Goal: Communication & Community: Share content

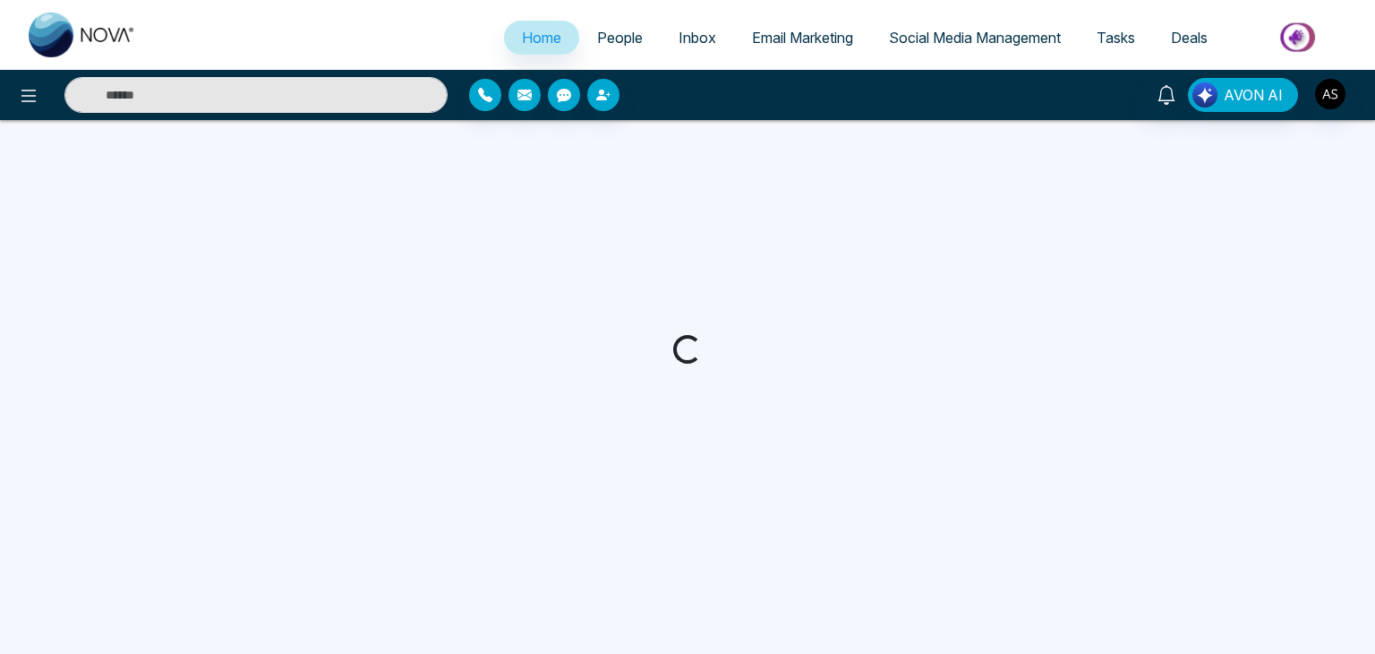
select select "*"
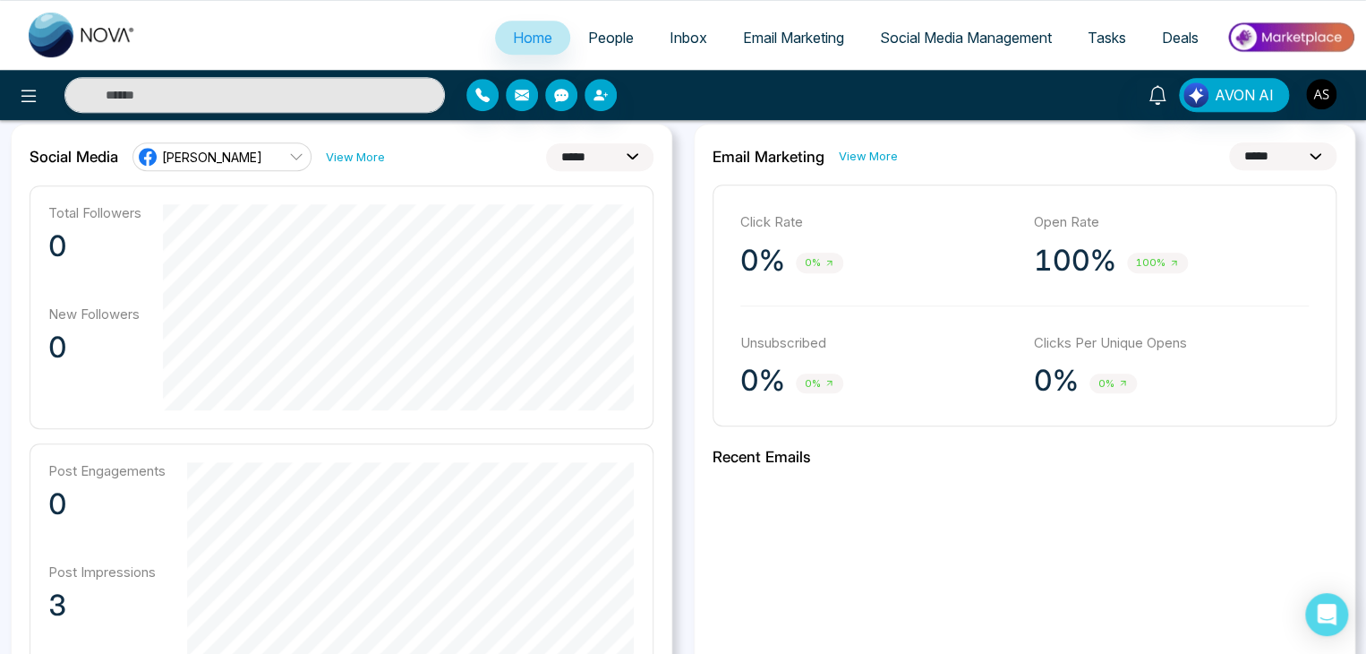
scroll to position [544, 0]
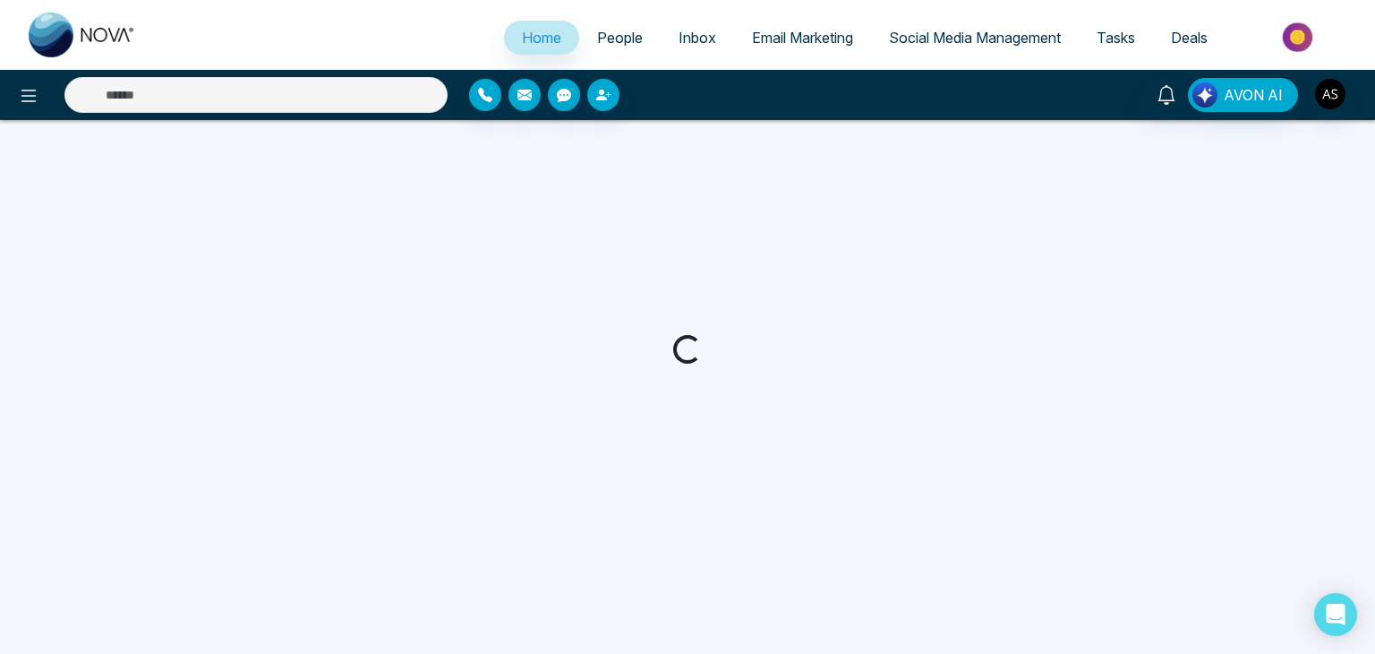
select select "*"
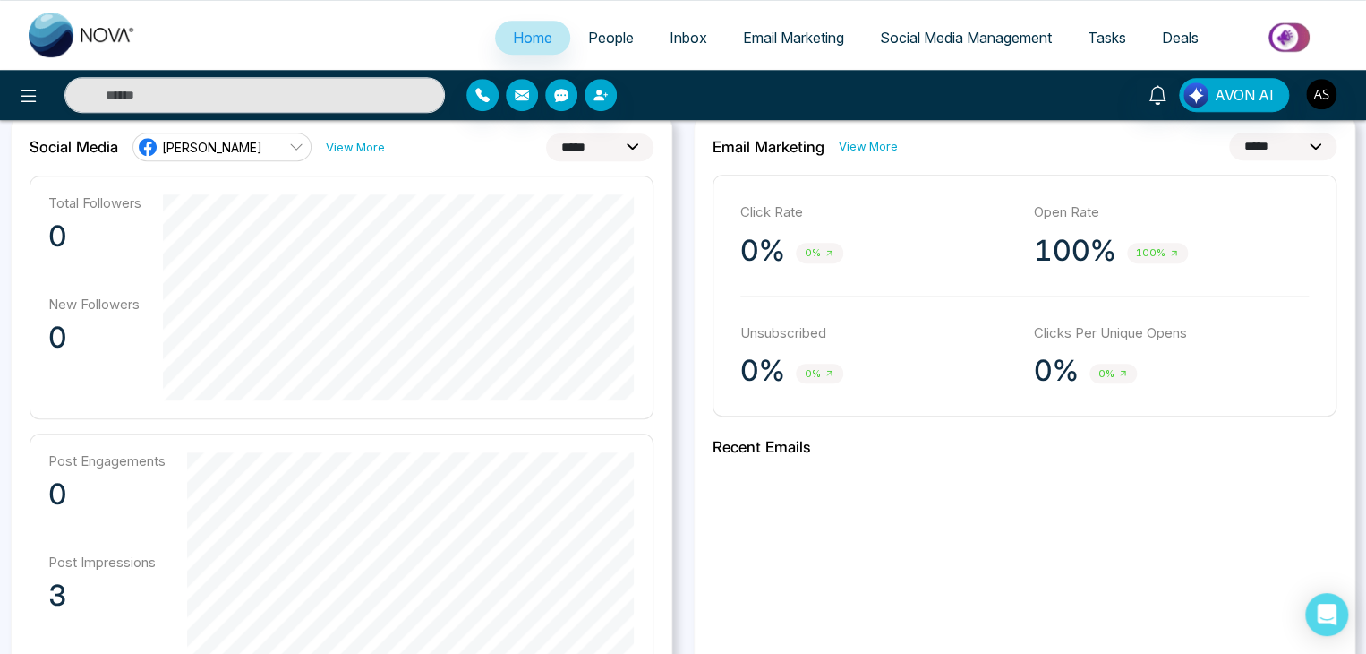
scroll to position [489, 0]
click at [774, 37] on span "Email Marketing" at bounding box center [793, 38] width 101 height 18
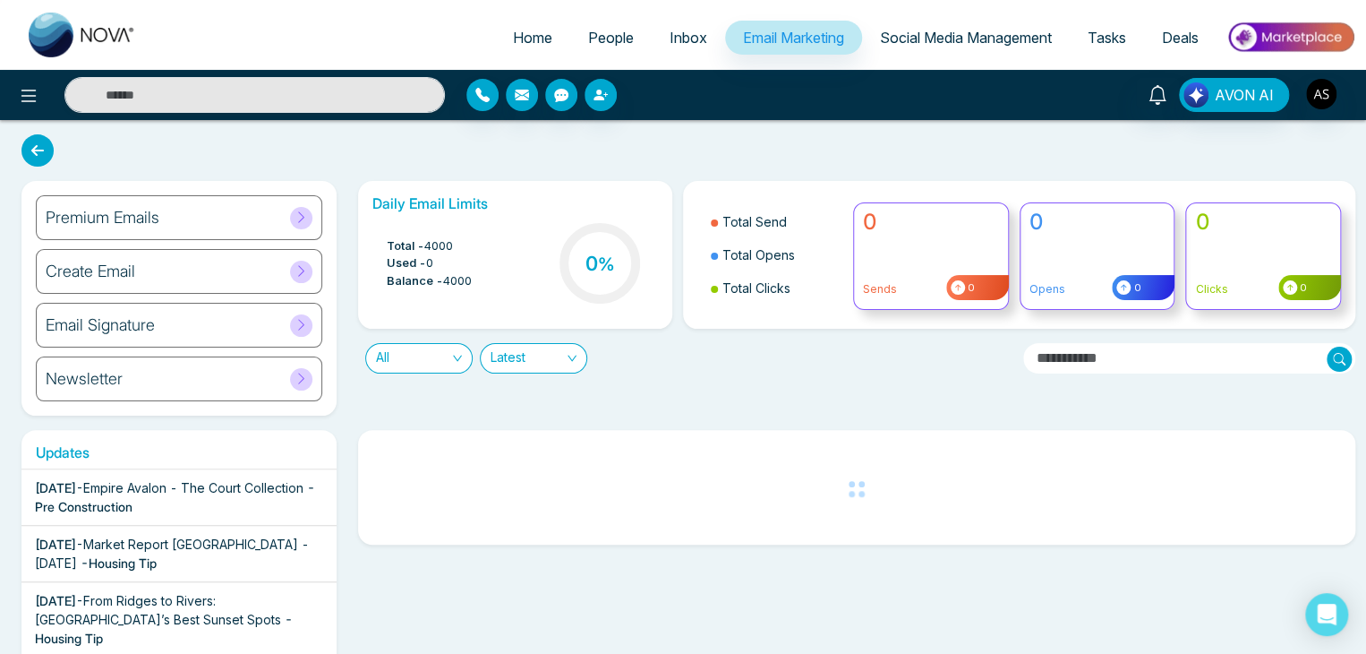
click at [941, 27] on link "Social Media Management" at bounding box center [966, 38] width 208 height 34
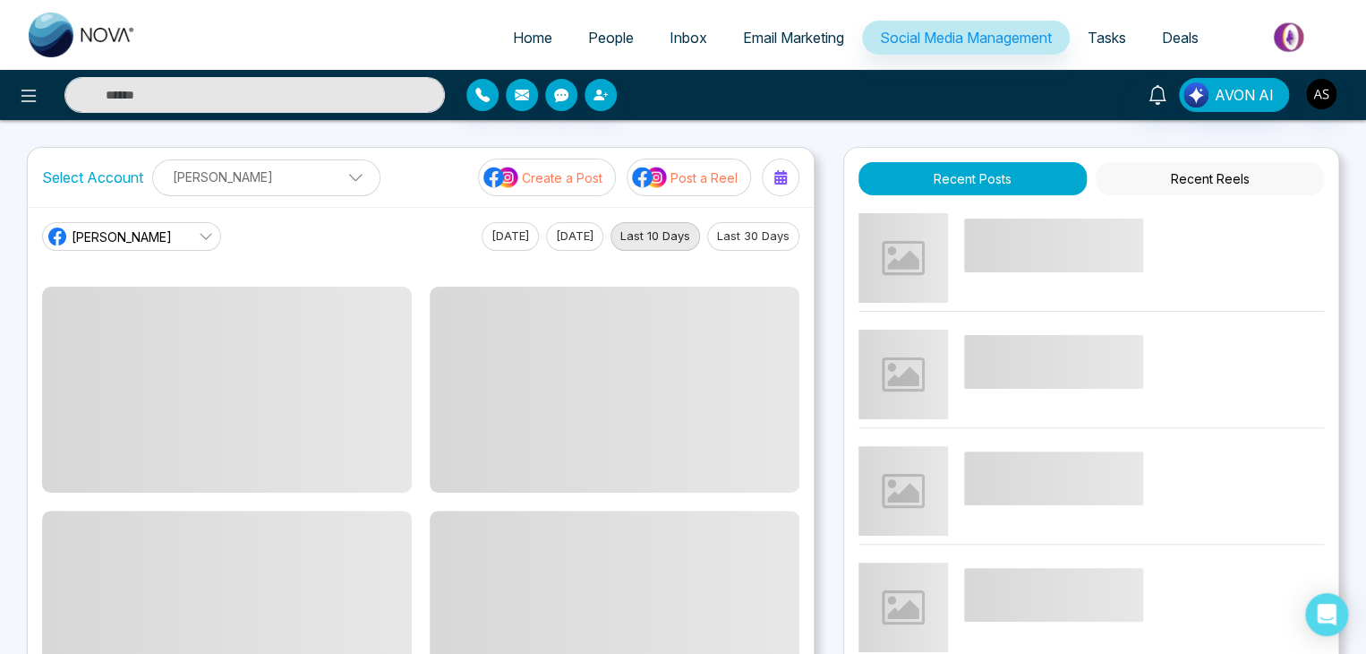
click at [818, 40] on span "Email Marketing" at bounding box center [793, 38] width 101 height 18
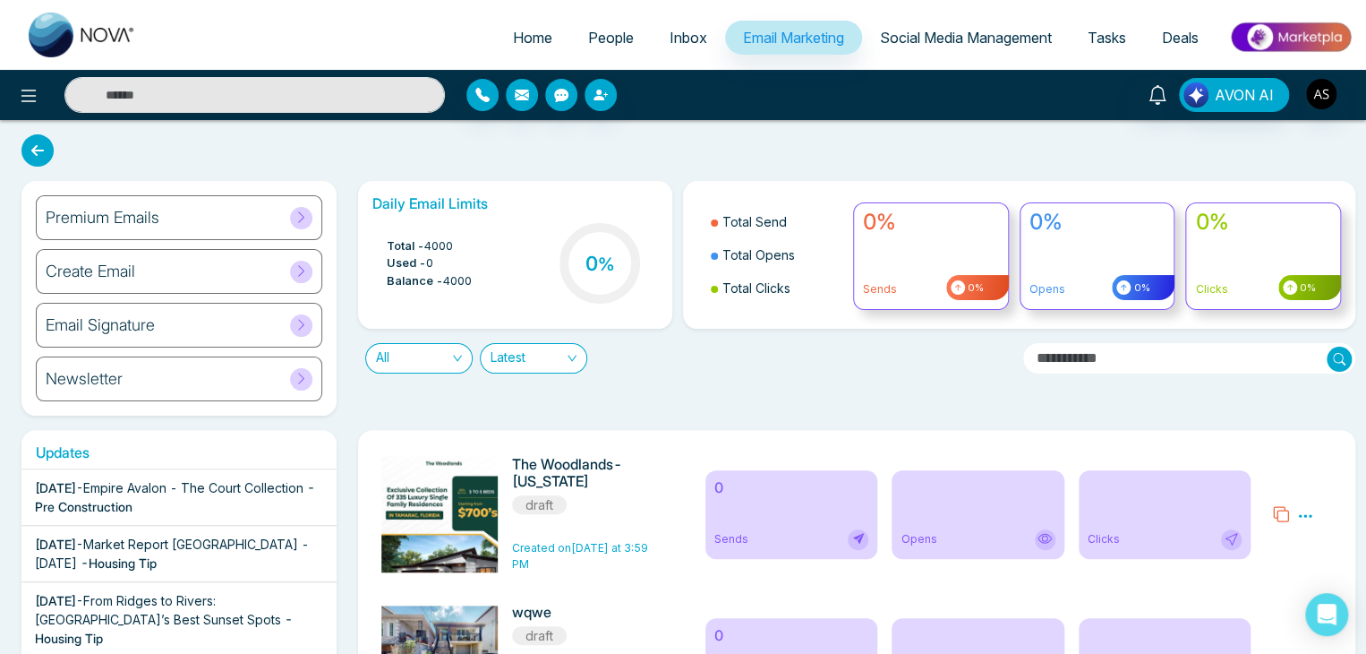
click at [520, 25] on link "Home" at bounding box center [532, 38] width 75 height 34
select select "*"
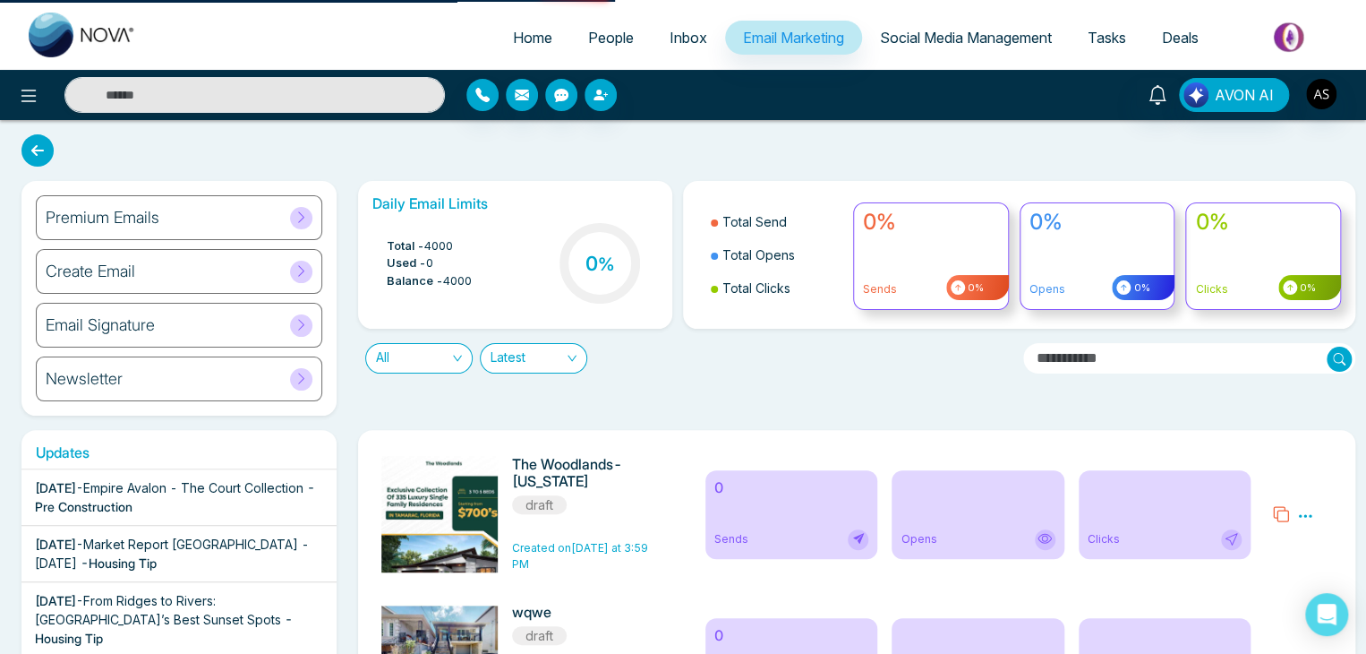
select select "*"
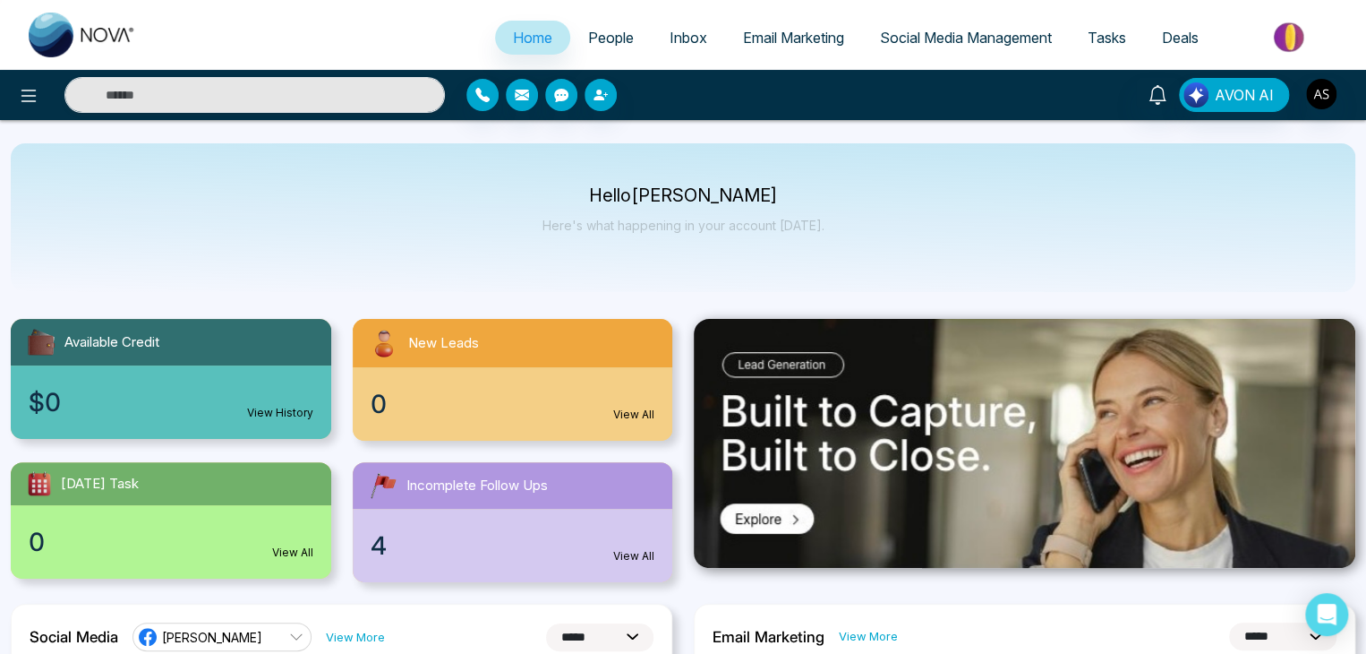
click at [880, 33] on span "Social Media Management" at bounding box center [966, 38] width 172 height 18
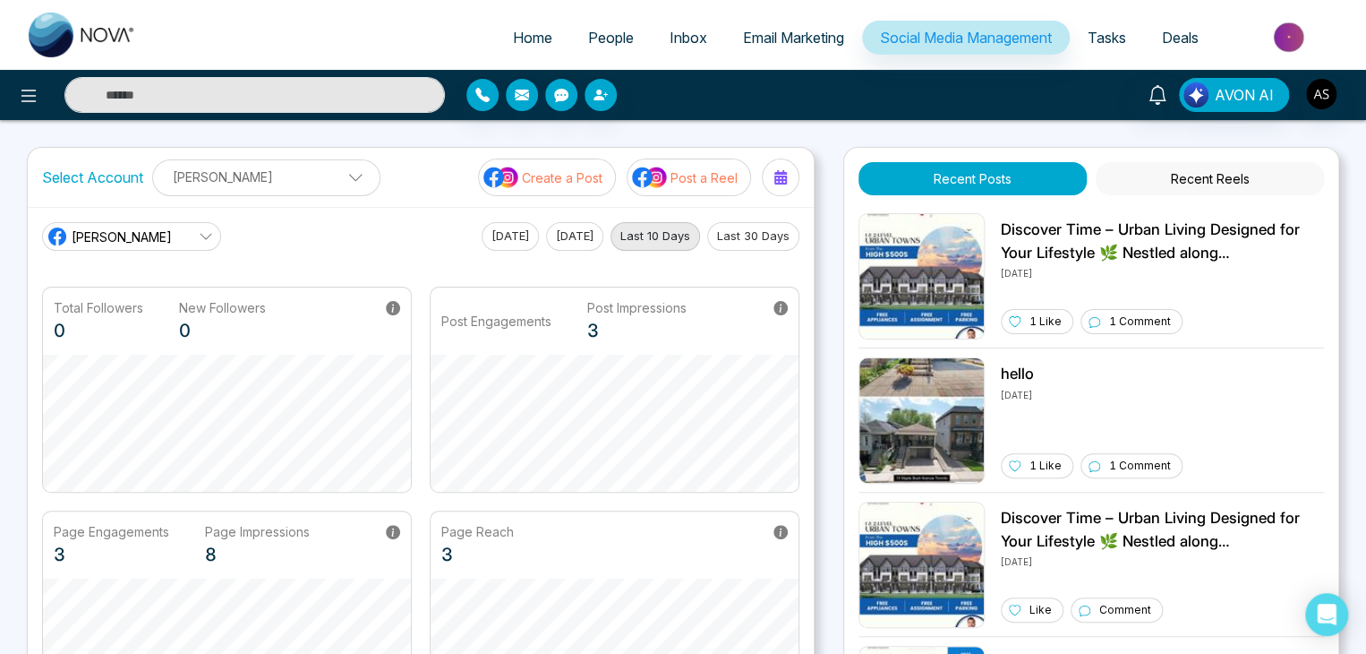
click at [530, 40] on span "Home" at bounding box center [532, 38] width 39 height 18
select select "*"
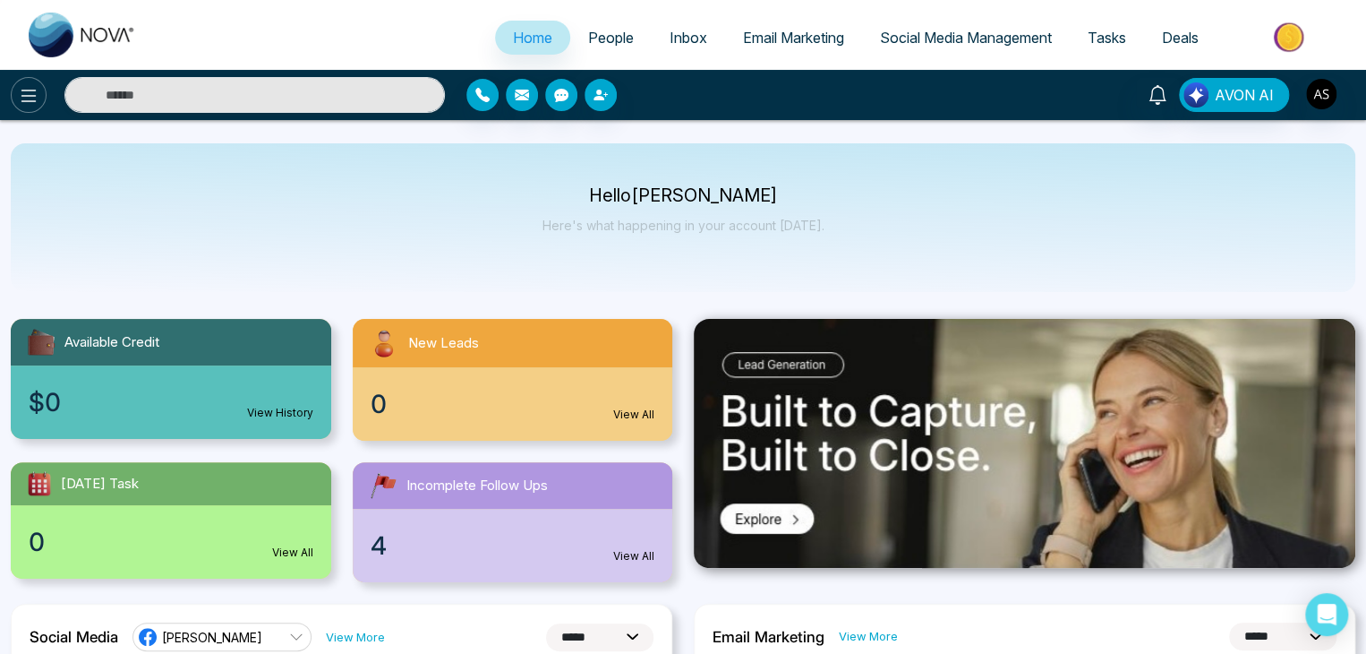
click at [22, 98] on icon at bounding box center [28, 95] width 21 height 21
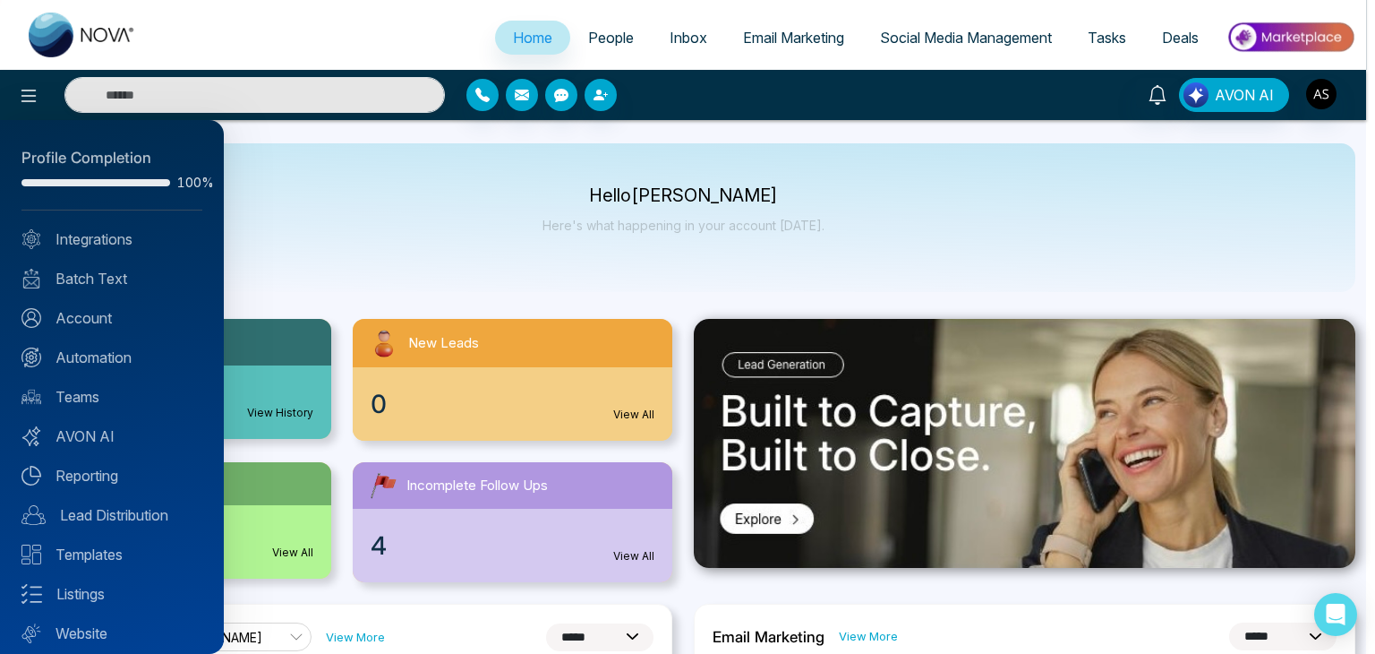
click at [433, 244] on div at bounding box center [687, 327] width 1375 height 654
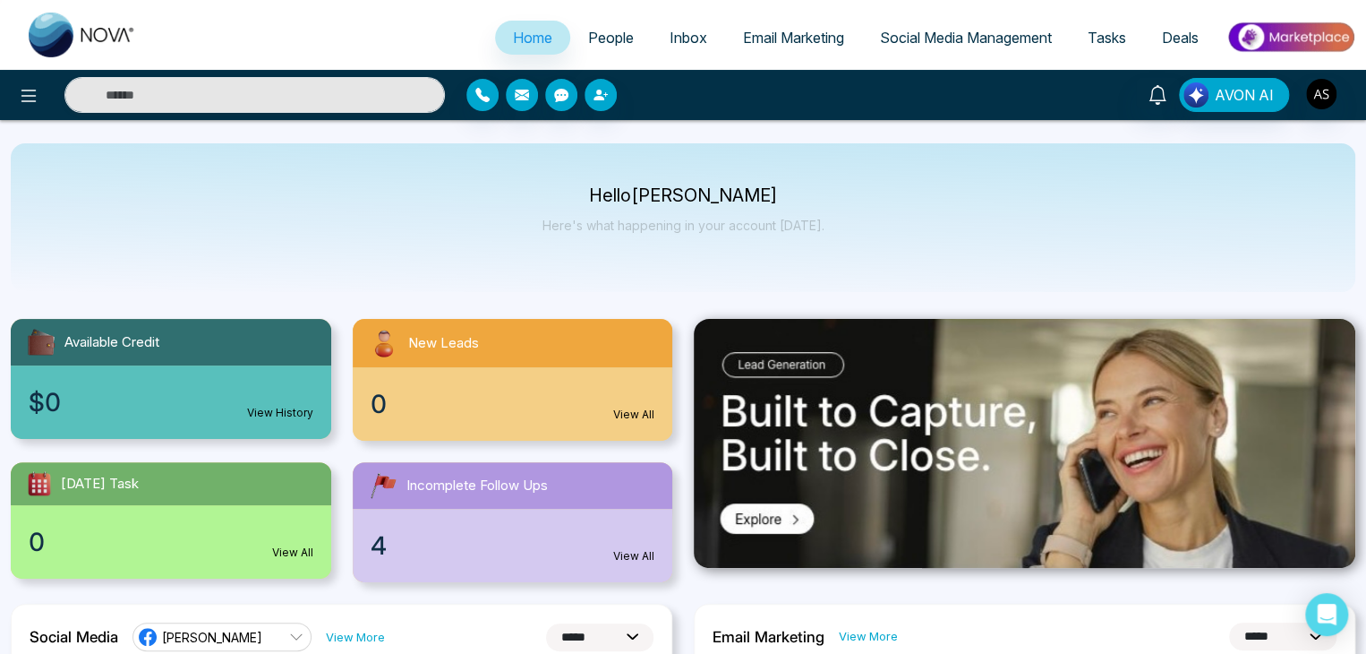
click at [46, 101] on div at bounding box center [228, 95] width 456 height 36
click at [34, 98] on icon at bounding box center [28, 95] width 21 height 21
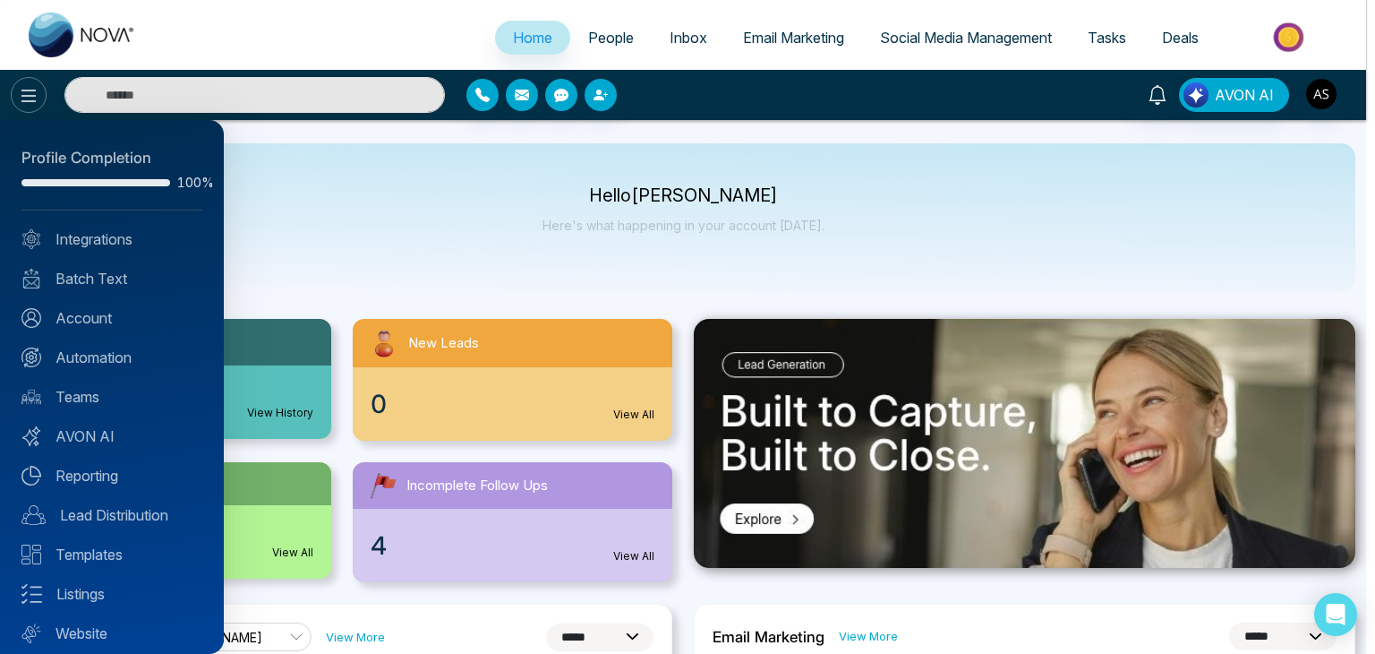
click at [34, 98] on div at bounding box center [687, 327] width 1375 height 654
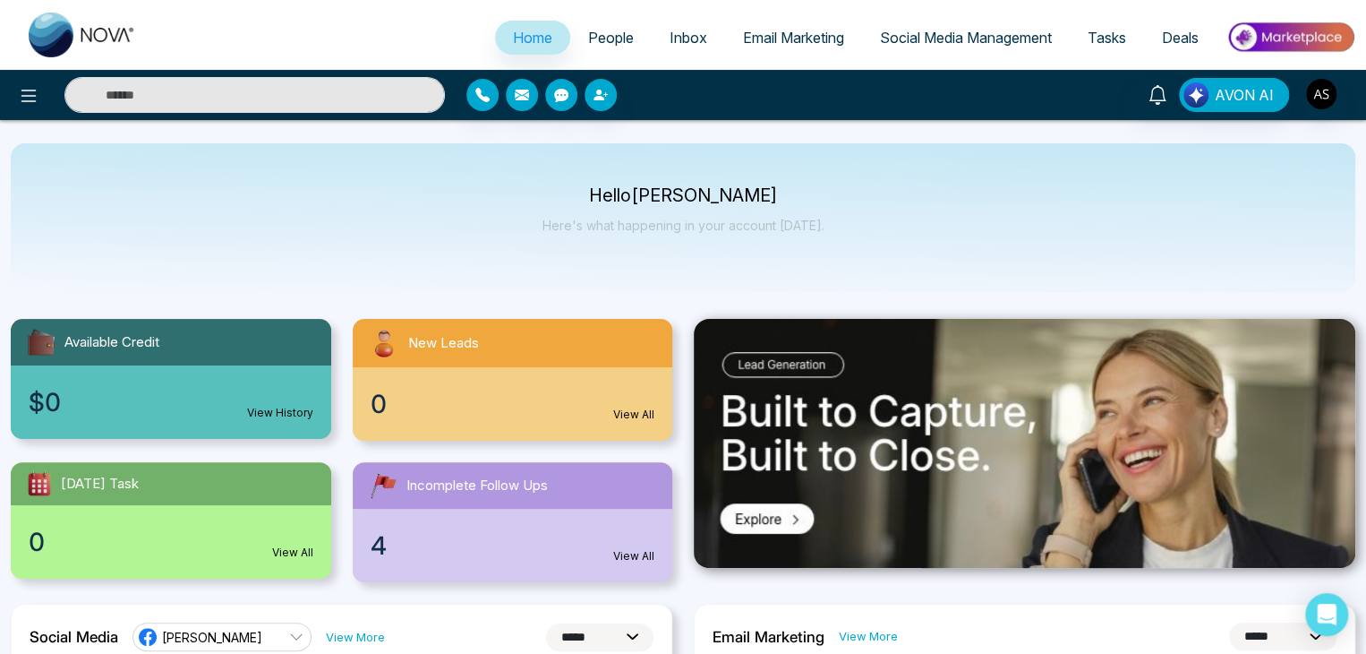
click at [527, 234] on div "Hello Alin Shah Here's what happening in your account today." at bounding box center [683, 217] width 1345 height 149
click at [43, 86] on button at bounding box center [29, 95] width 36 height 36
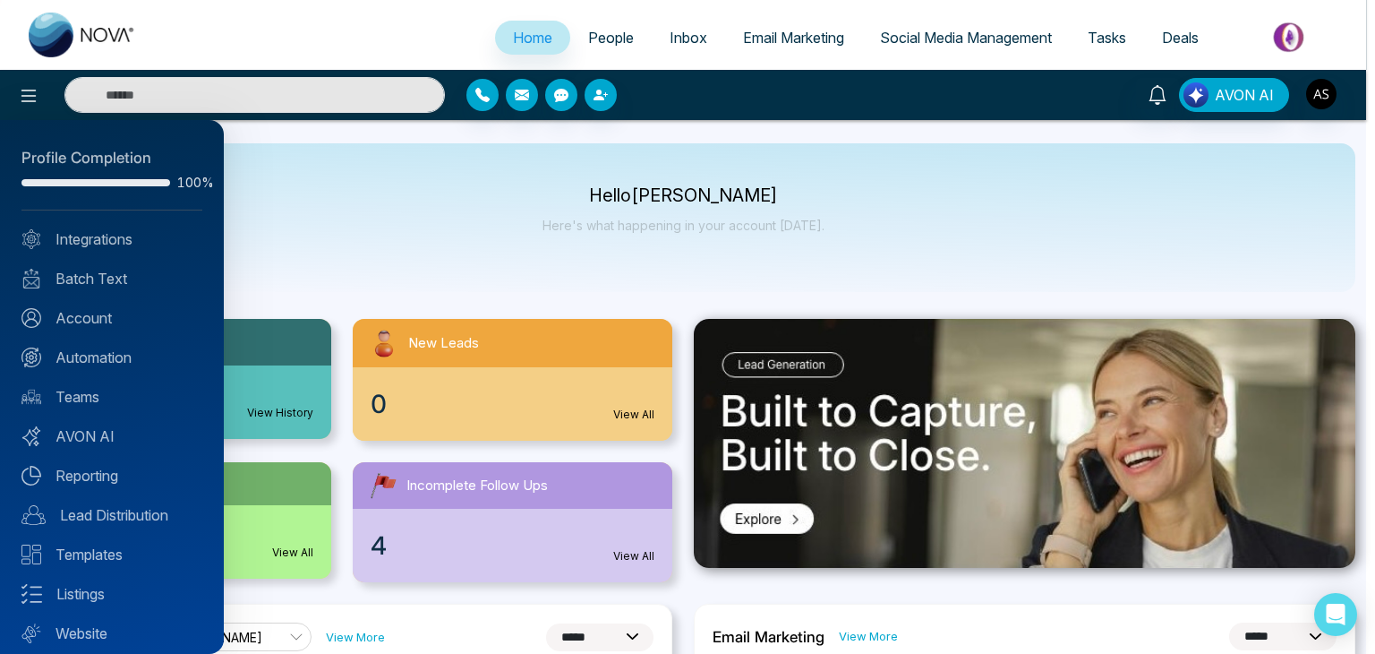
click at [291, 280] on div at bounding box center [687, 327] width 1375 height 654
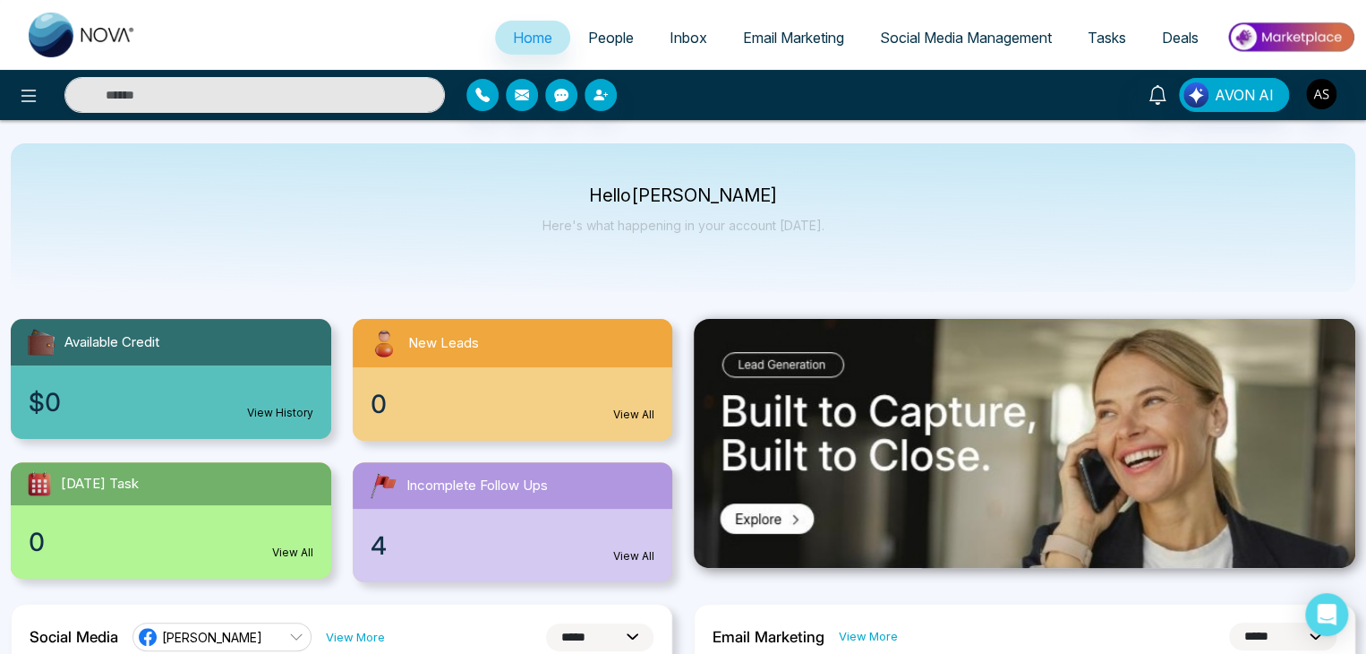
click at [611, 40] on span "People" at bounding box center [611, 38] width 46 height 18
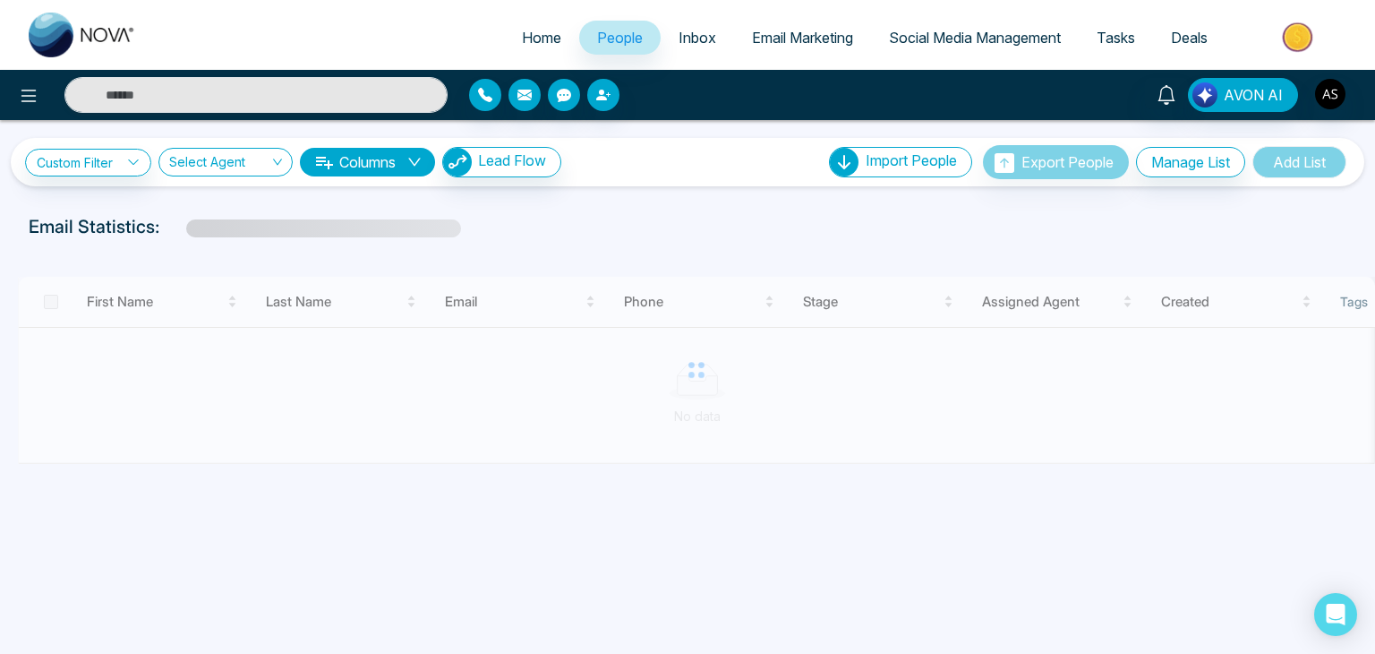
click at [716, 29] on link "Inbox" at bounding box center [697, 38] width 73 height 34
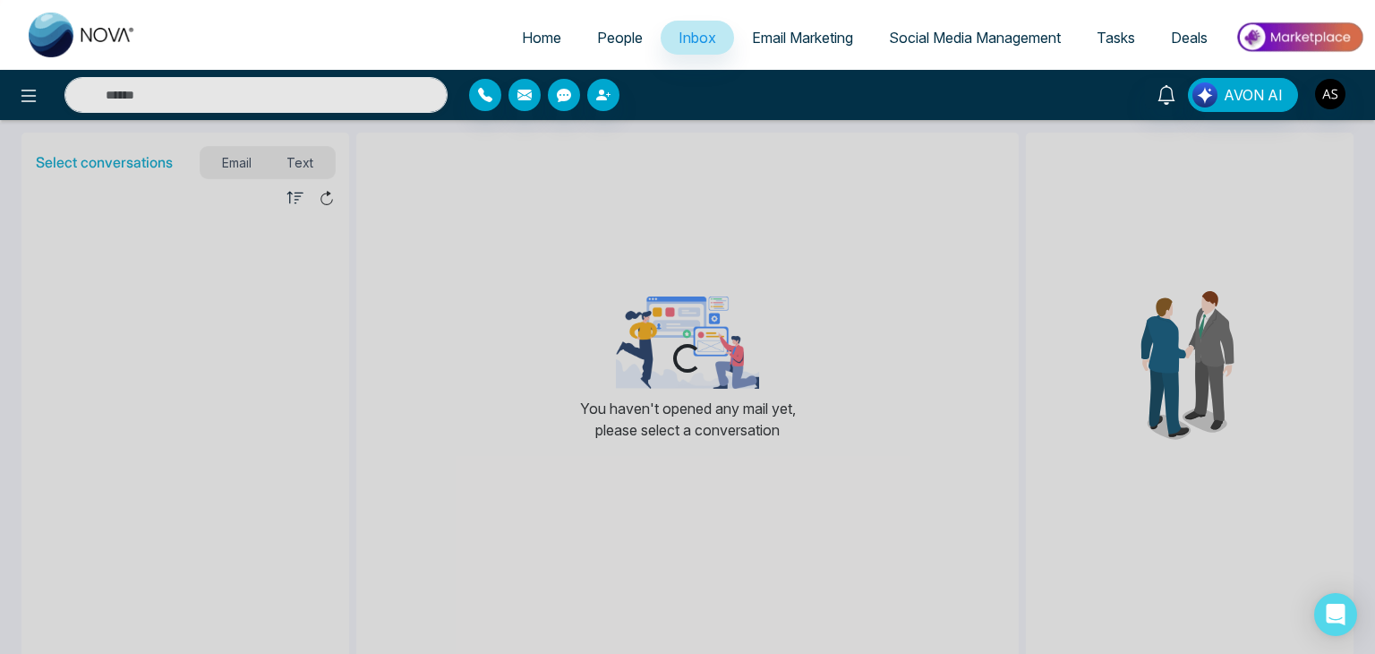
click at [830, 21] on link "Email Marketing" at bounding box center [802, 38] width 137 height 34
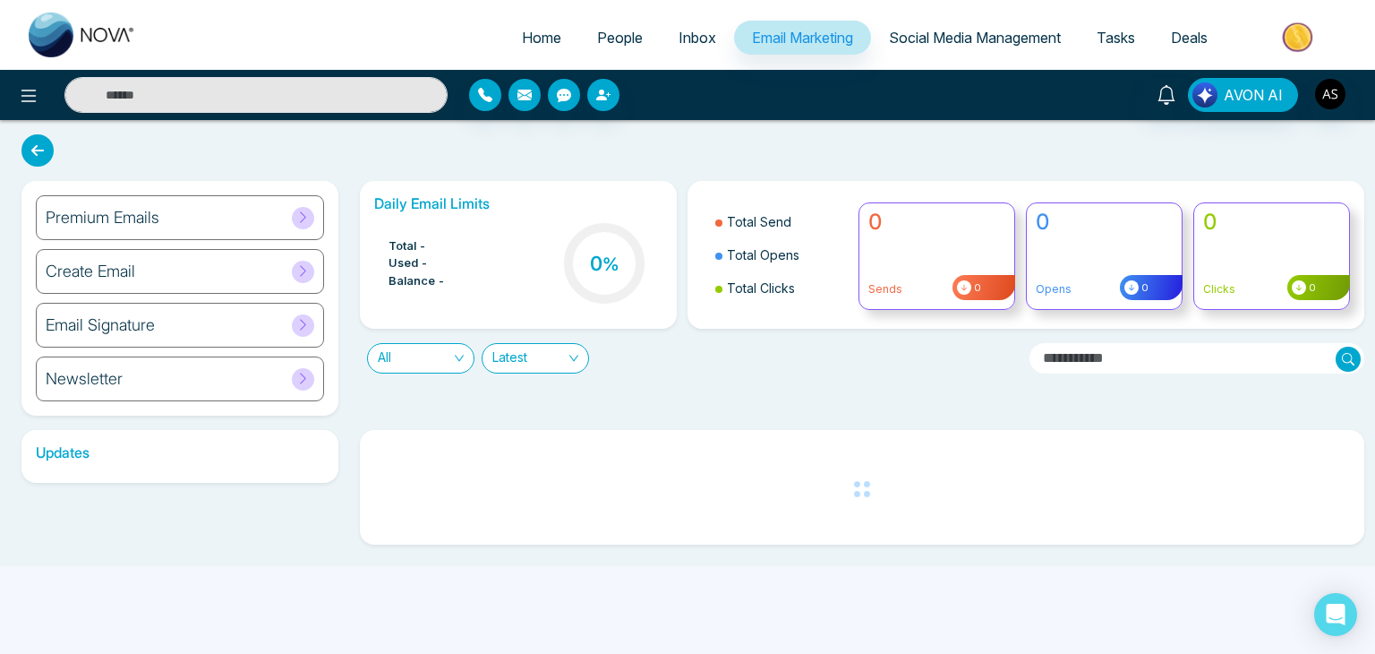
click at [524, 47] on link "Home" at bounding box center [541, 38] width 75 height 34
select select "*"
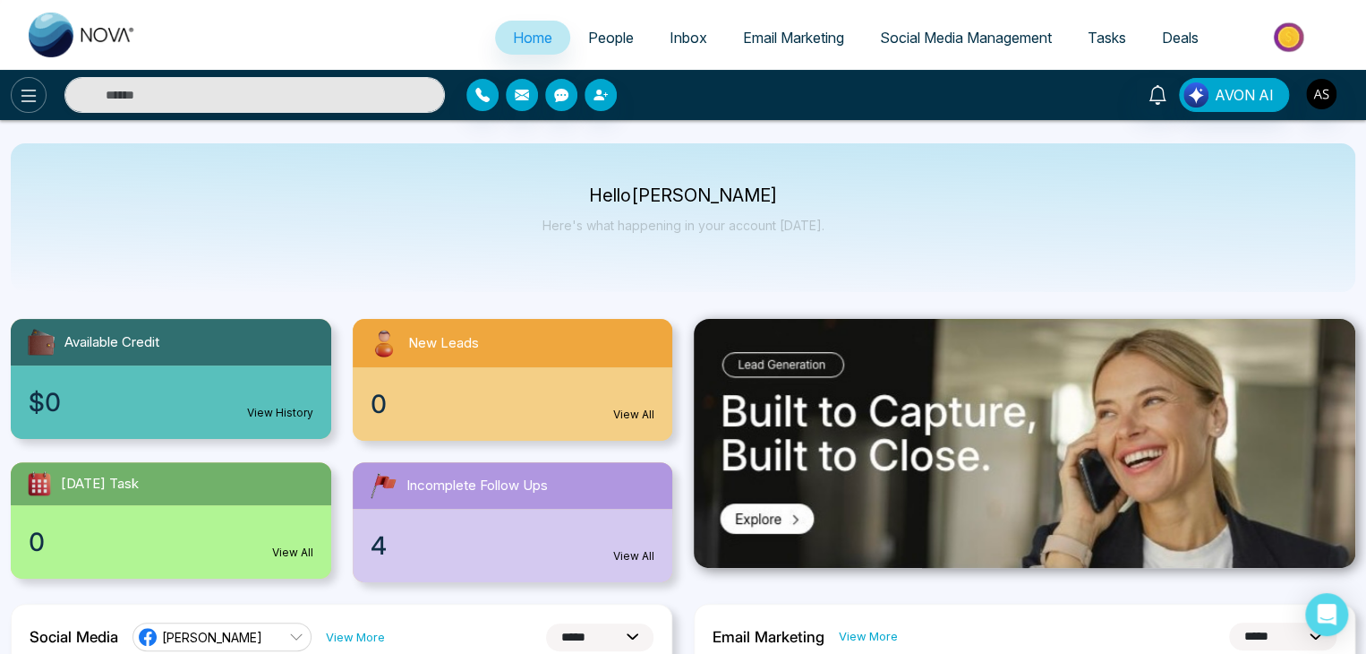
click at [22, 101] on icon at bounding box center [28, 96] width 15 height 13
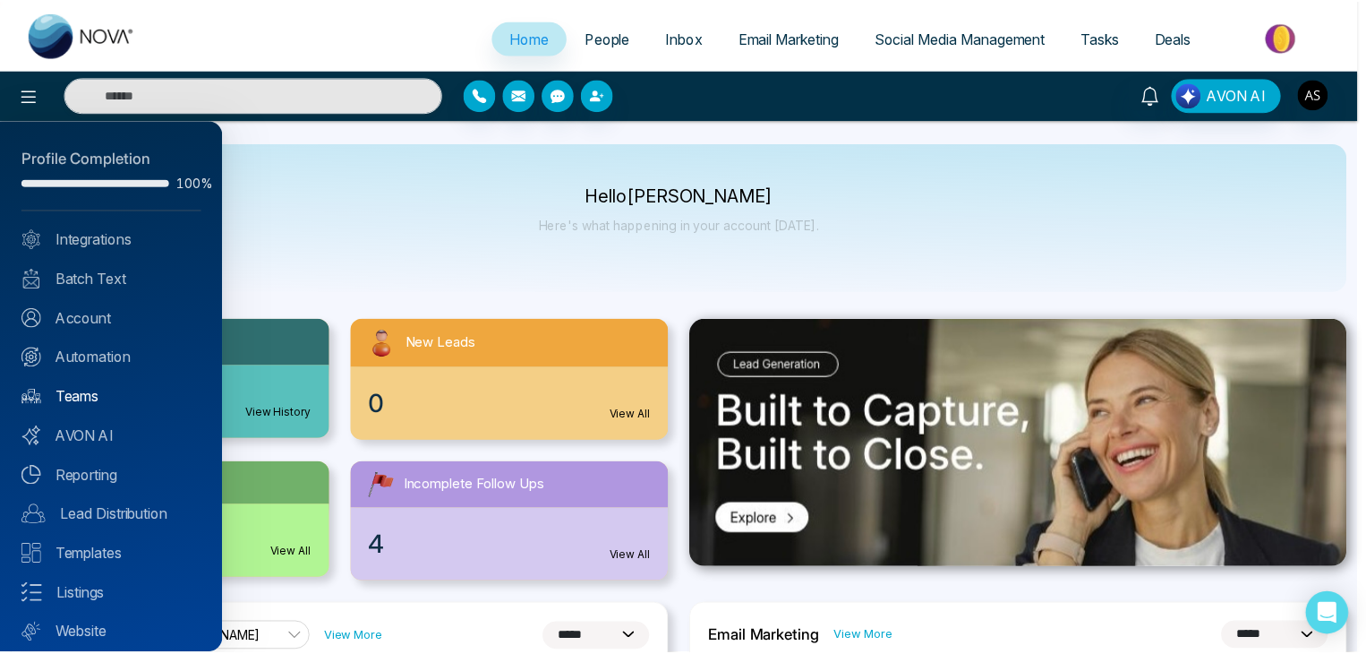
scroll to position [50, 0]
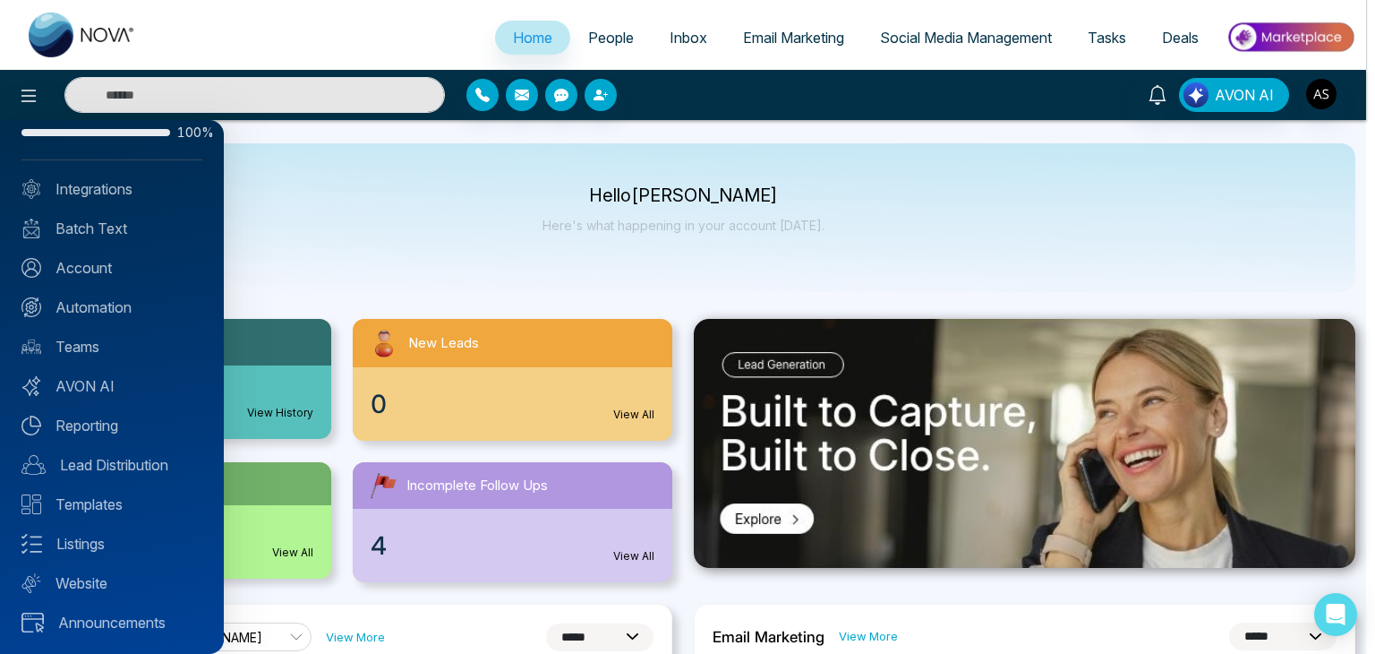
click at [522, 300] on div at bounding box center [687, 327] width 1375 height 654
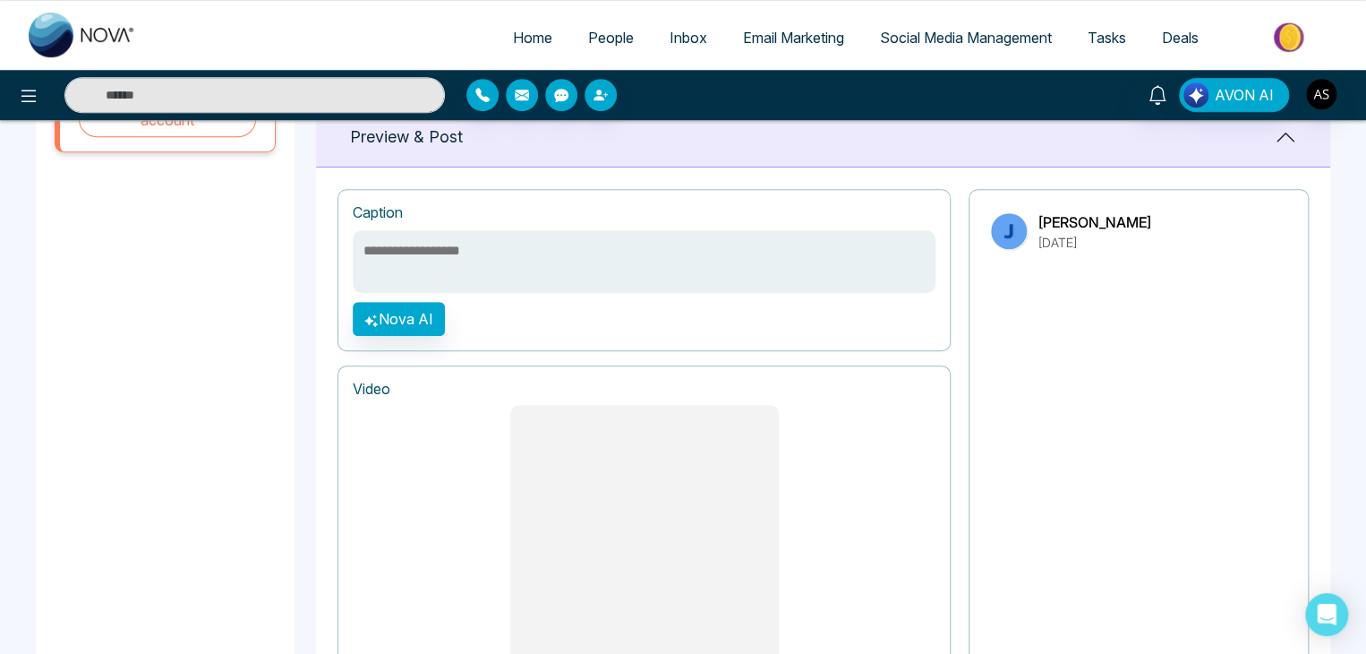
scroll to position [466, 0]
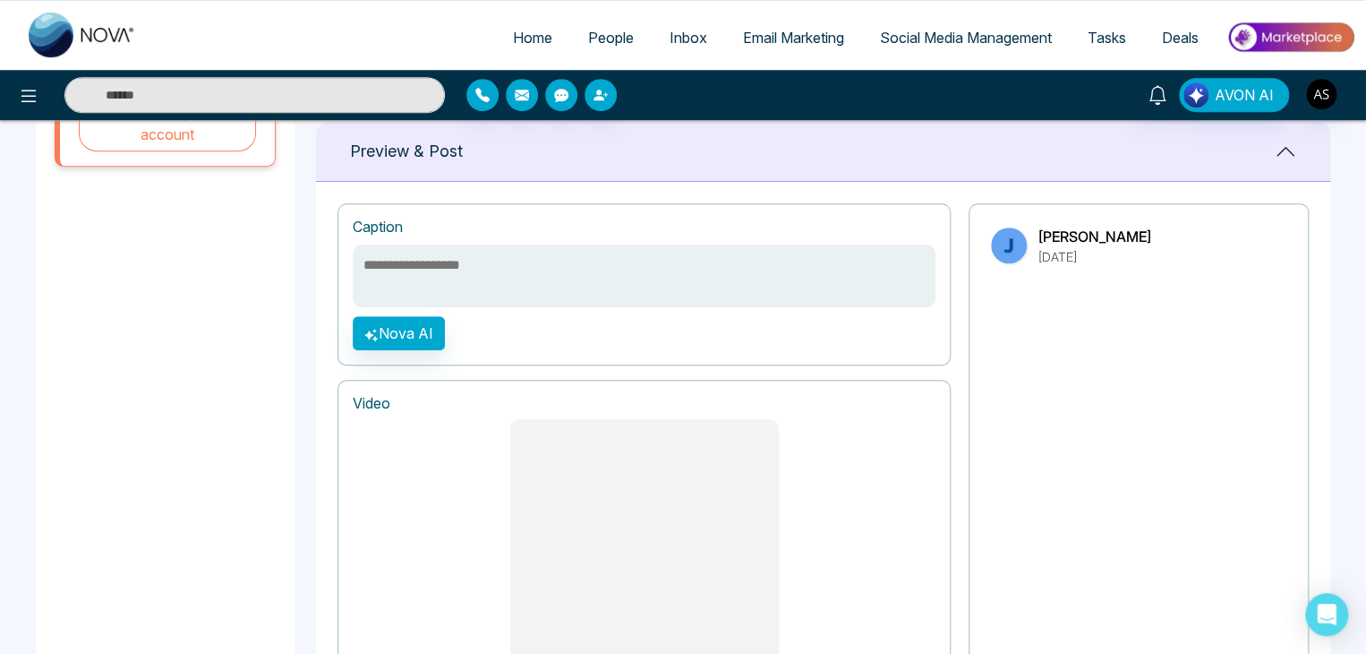
click at [738, 286] on textarea at bounding box center [644, 275] width 583 height 63
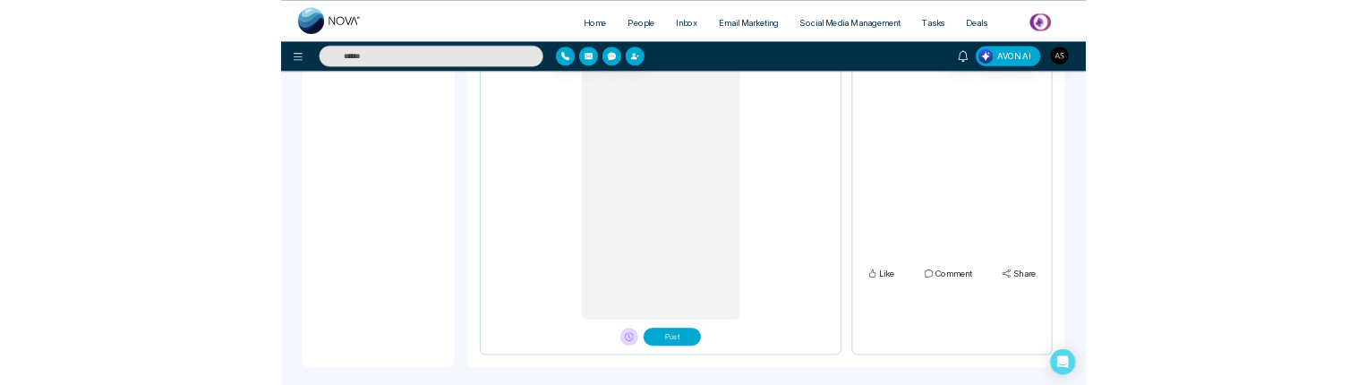
scroll to position [825, 0]
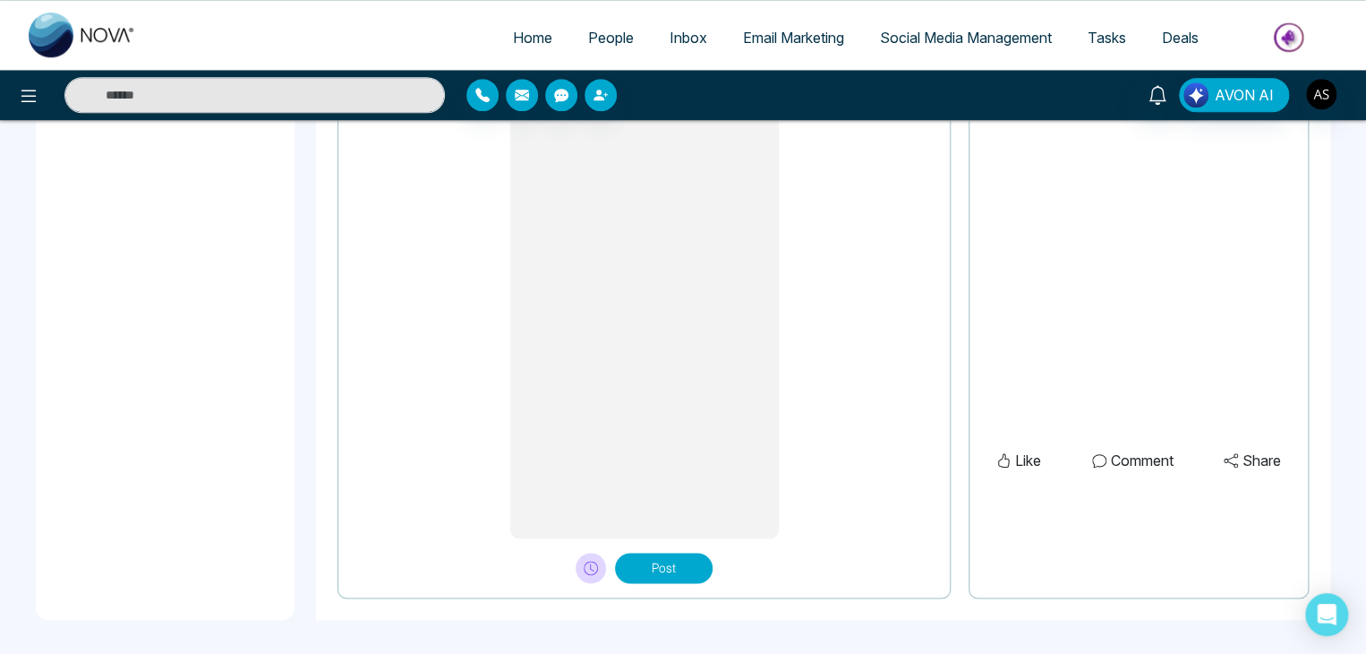
click at [686, 555] on button "Post" at bounding box center [664, 568] width 98 height 30
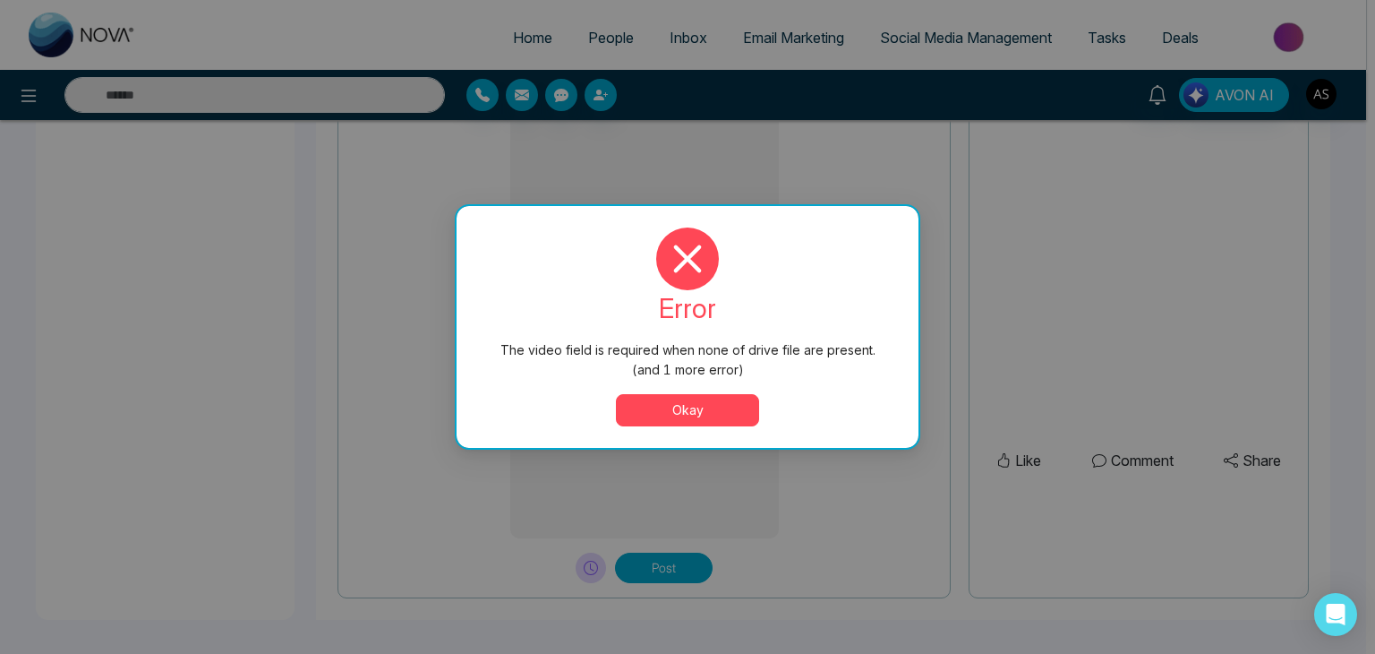
click at [739, 413] on button "Okay" at bounding box center [687, 410] width 143 height 32
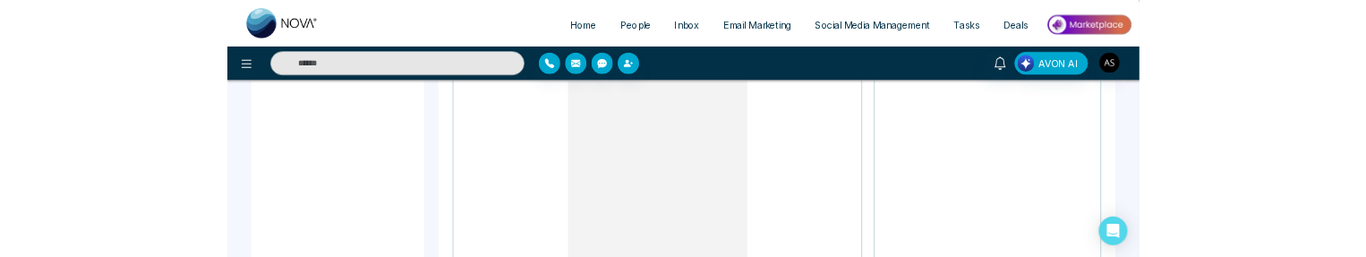
scroll to position [1092, 0]
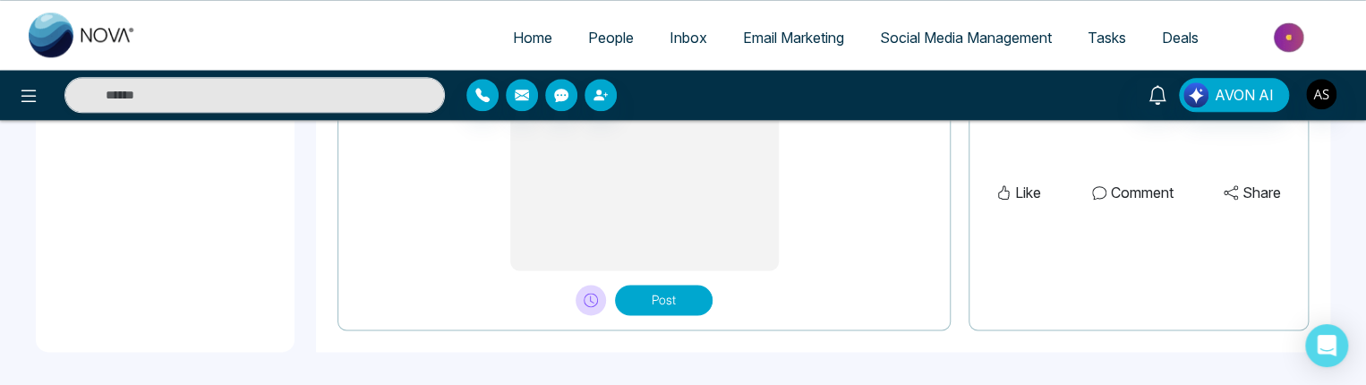
click at [650, 297] on button "Post" at bounding box center [664, 300] width 98 height 30
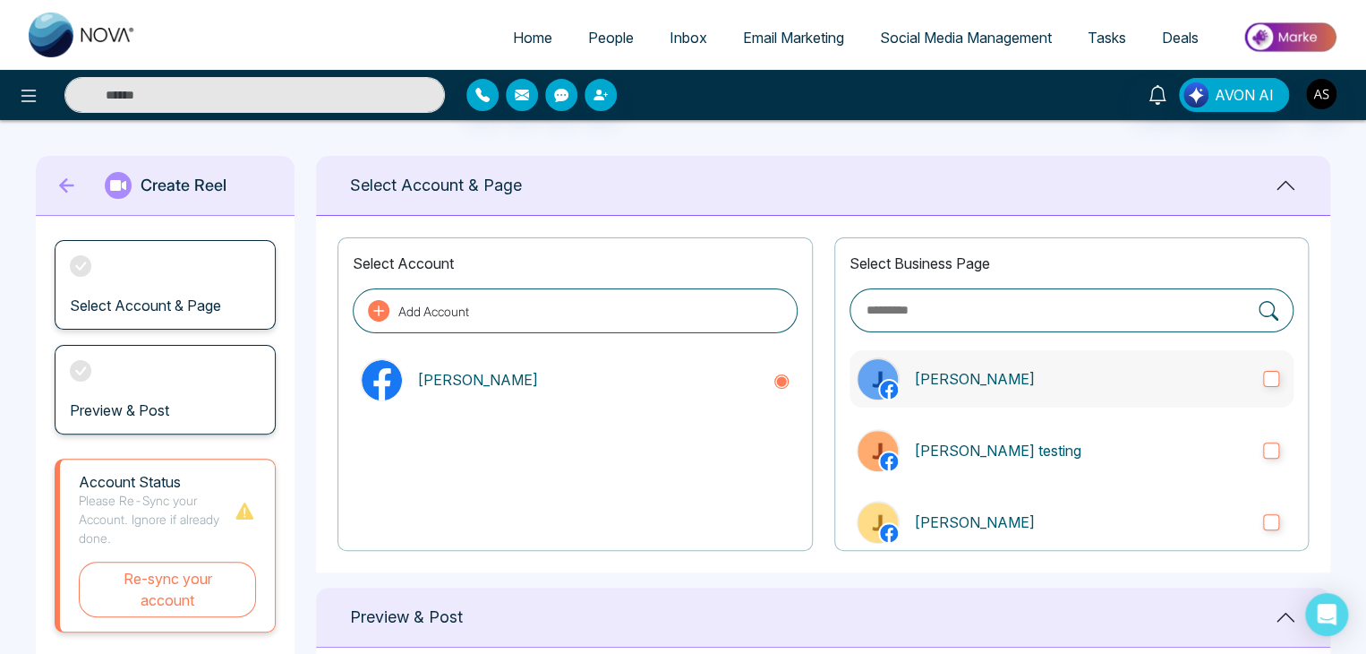
click at [1162, 357] on label "[PERSON_NAME]" at bounding box center [1072, 378] width 444 height 57
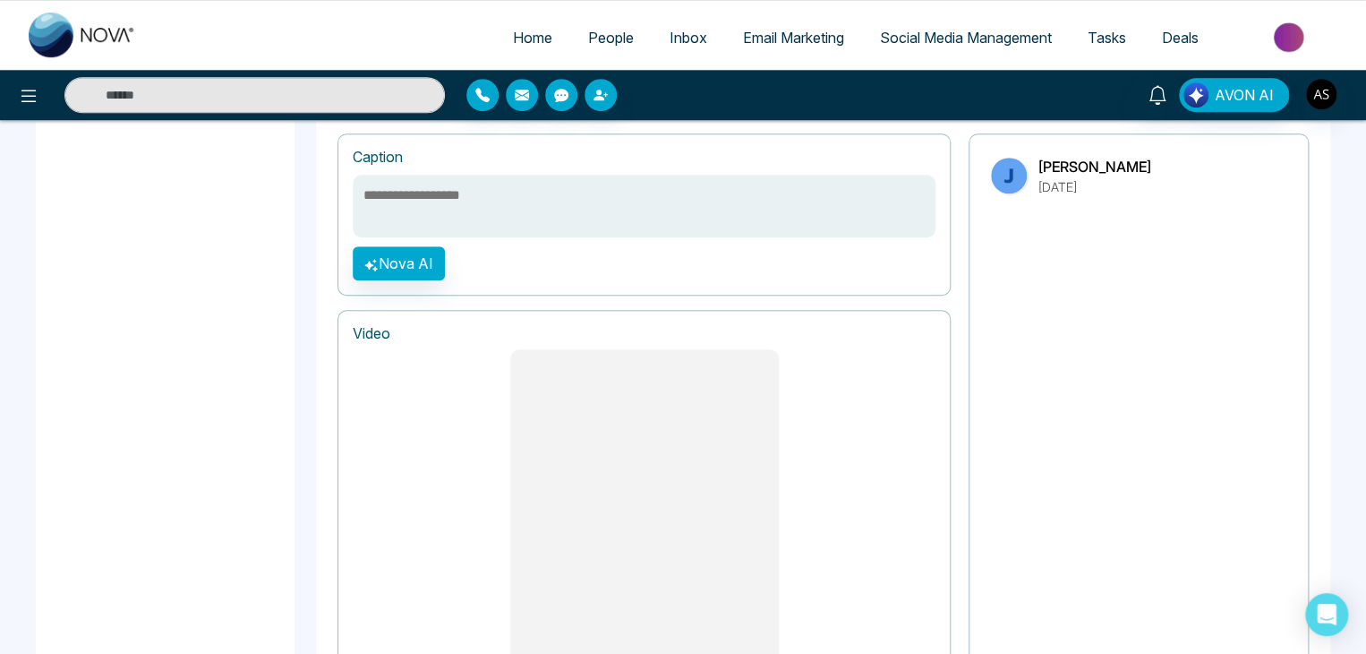
scroll to position [825, 0]
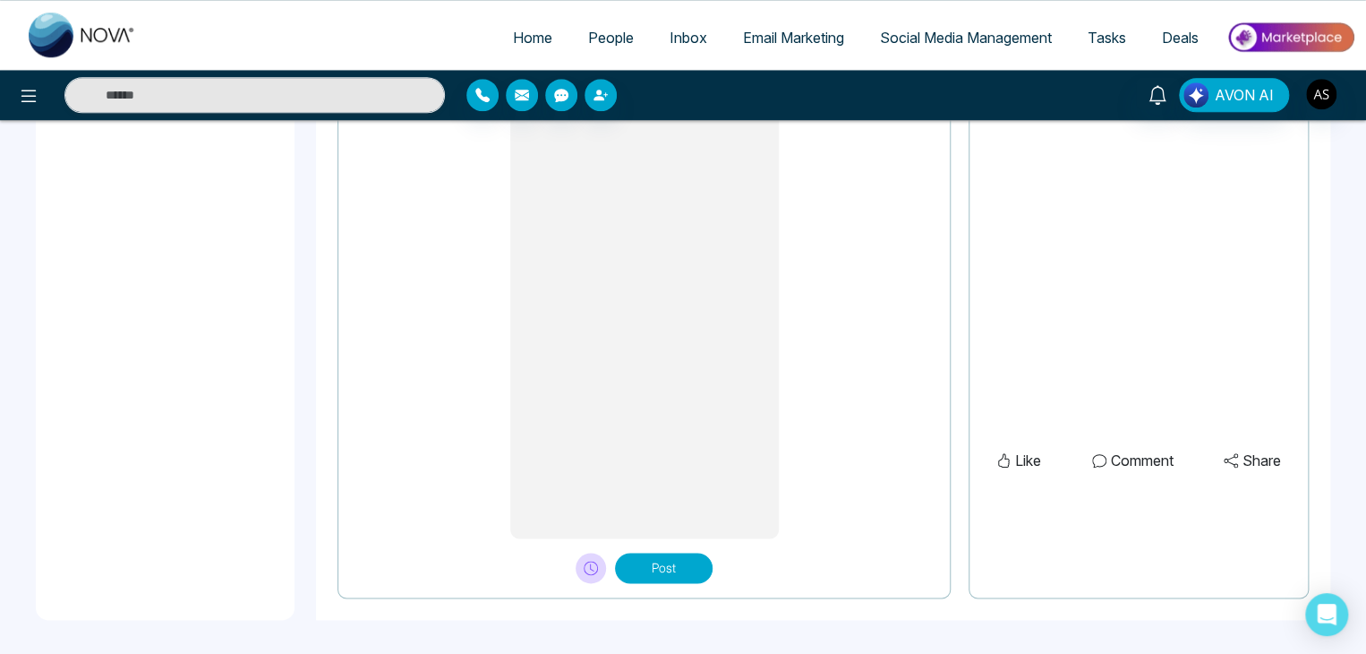
click at [653, 576] on button "Post" at bounding box center [664, 568] width 98 height 30
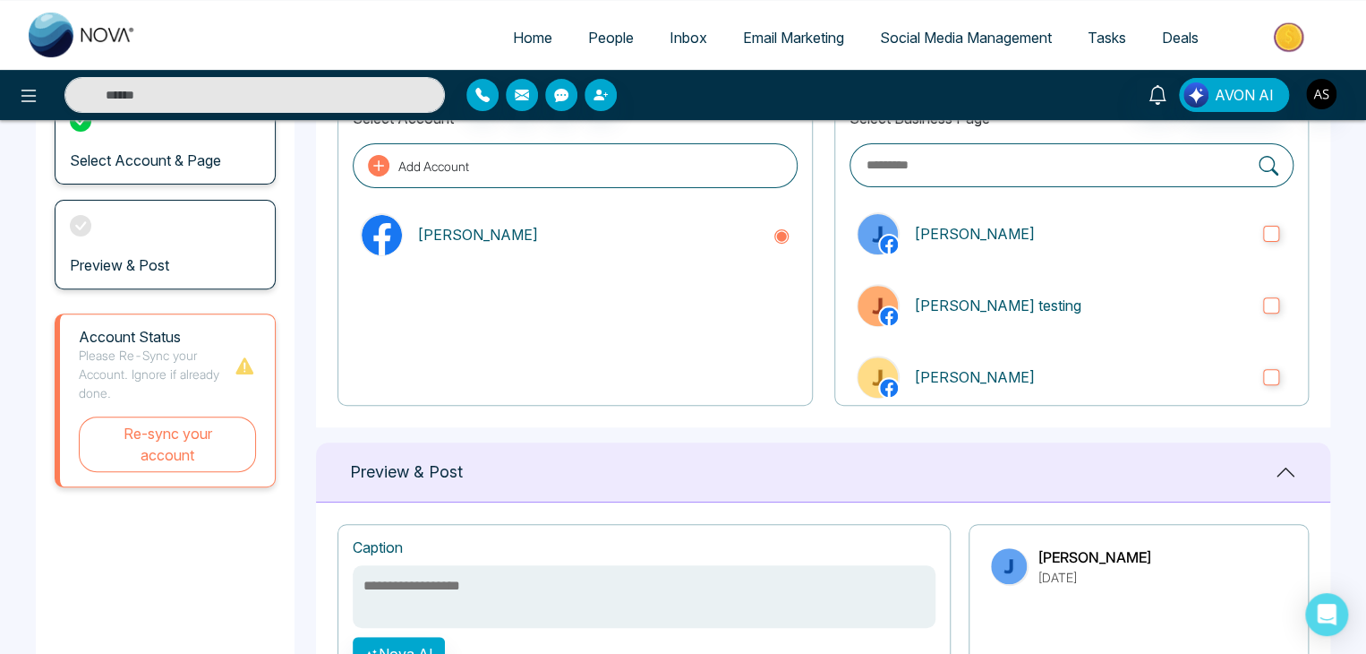
scroll to position [101, 0]
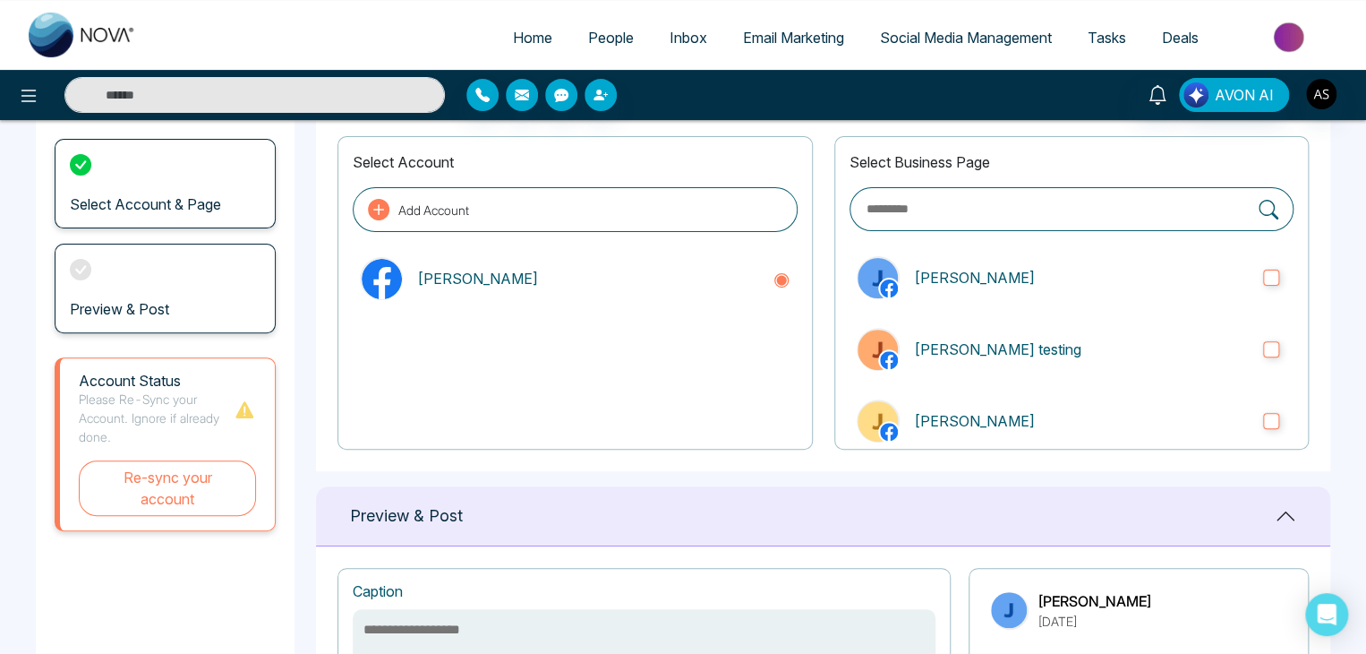
click at [517, 47] on link "Home" at bounding box center [532, 38] width 75 height 34
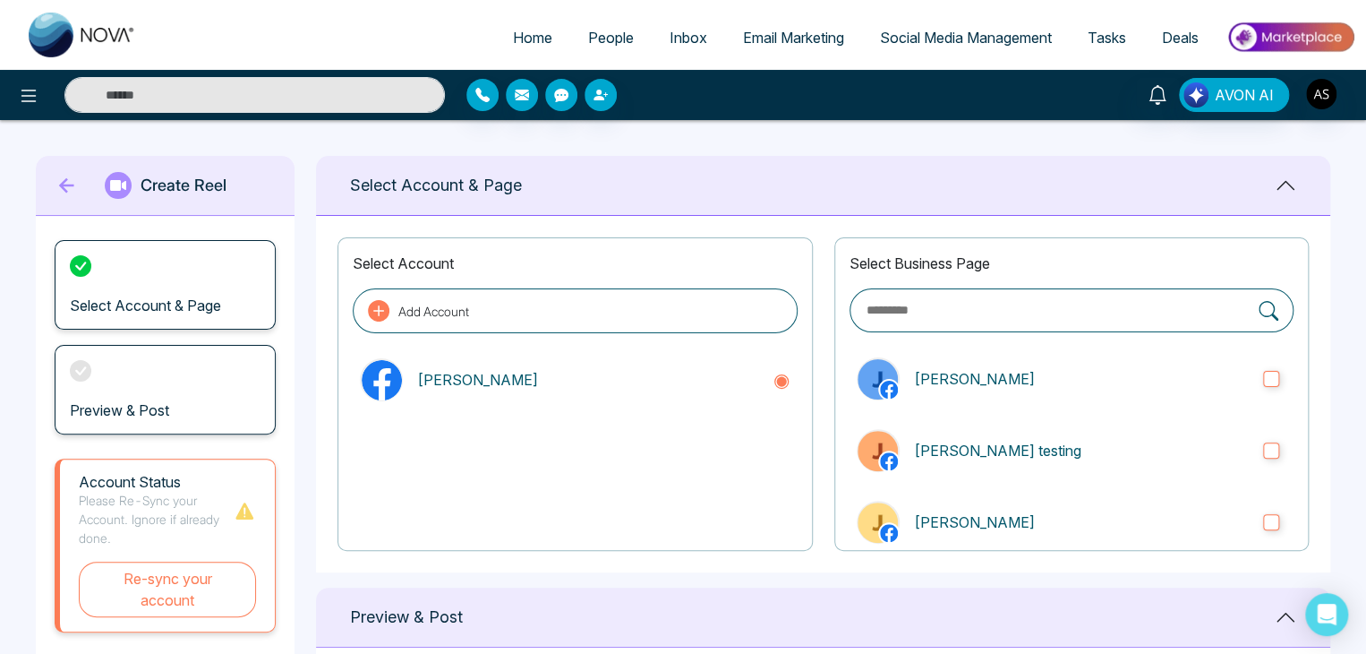
select select "*"
